Goal: Check status: Check status

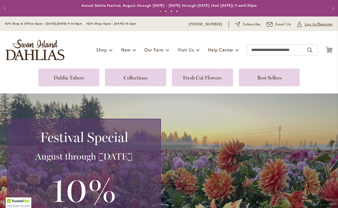
click at [311, 26] on span "Log In/Register" at bounding box center [319, 25] width 29 height 6
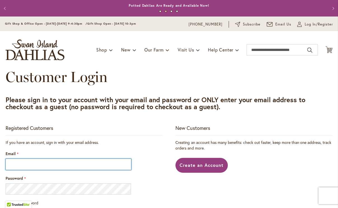
click at [70, 163] on input "Email" at bounding box center [69, 164] width 126 height 11
type input "**********"
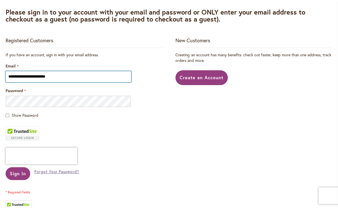
scroll to position [93, 0]
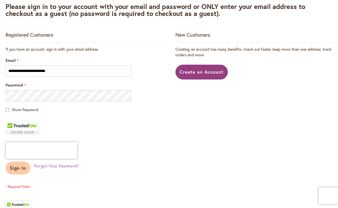
click at [22, 171] on button "Sign In" at bounding box center [18, 168] width 25 height 13
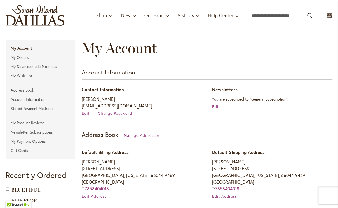
scroll to position [39, 0]
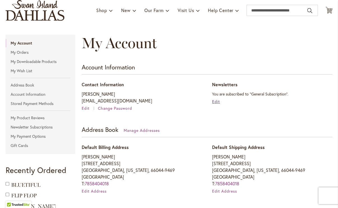
click at [216, 102] on span "Edit" at bounding box center [216, 101] width 8 height 5
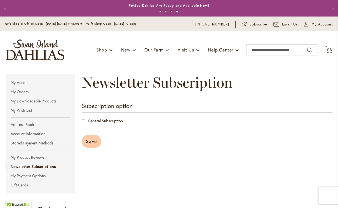
click at [94, 141] on span "Save" at bounding box center [91, 141] width 11 height 6
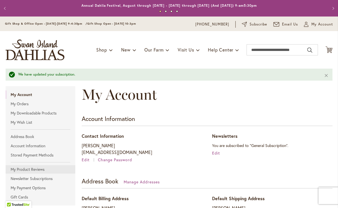
click at [19, 169] on link "My Product Reviews" at bounding box center [41, 169] width 70 height 8
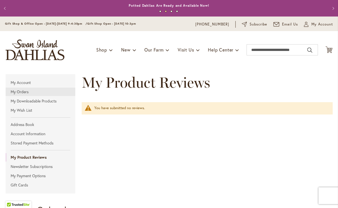
click at [21, 93] on link "My Orders" at bounding box center [41, 92] width 70 height 8
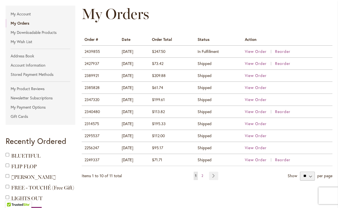
scroll to position [69, 0]
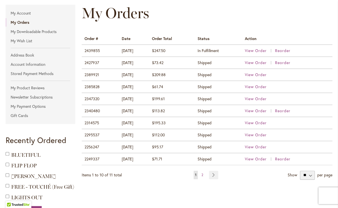
click at [159, 123] on span "$195.33" at bounding box center [159, 122] width 14 height 5
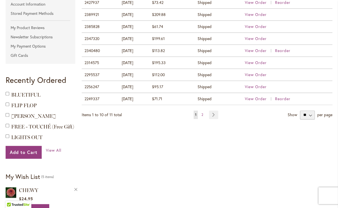
scroll to position [130, 0]
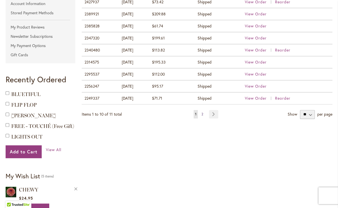
click at [201, 113] on link "Page 2" at bounding box center [202, 114] width 4 height 8
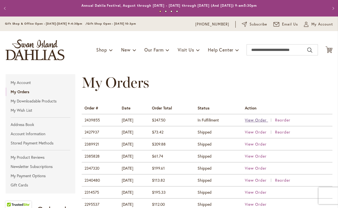
click at [261, 120] on span "View Order" at bounding box center [256, 119] width 22 height 5
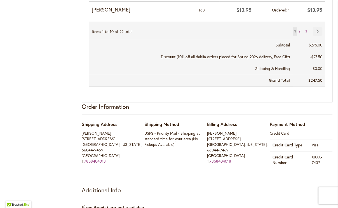
scroll to position [597, 0]
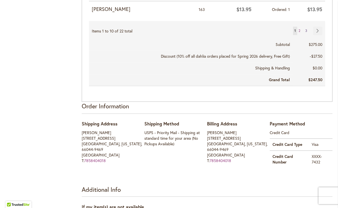
click at [306, 29] on span "3" at bounding box center [307, 31] width 2 height 4
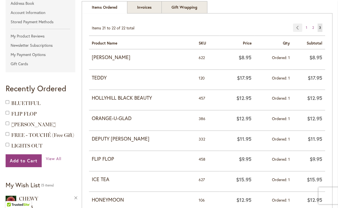
scroll to position [120, 0]
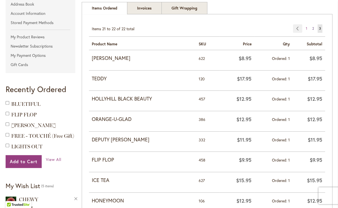
click at [314, 28] on span "2" at bounding box center [314, 28] width 2 height 4
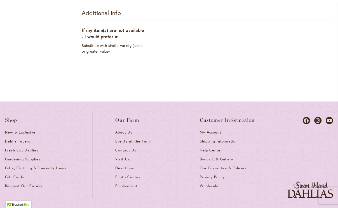
scroll to position [772, 0]
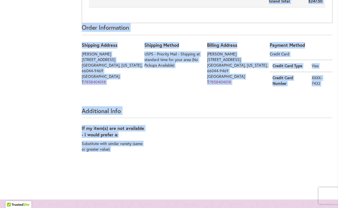
scroll to position [796, 0]
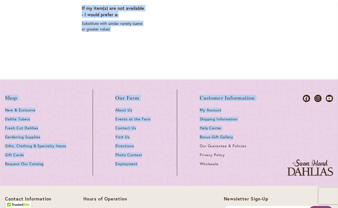
drag, startPoint x: 91, startPoint y: 105, endPoint x: 262, endPoint y: 132, distance: 173.6
